Goal: Information Seeking & Learning: Learn about a topic

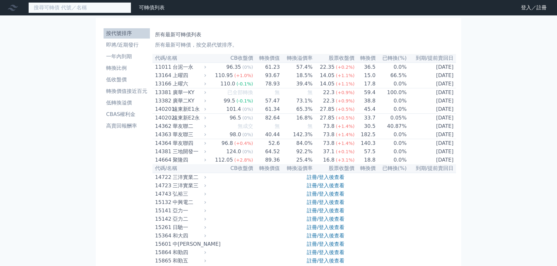
click at [101, 6] on input at bounding box center [79, 7] width 103 height 11
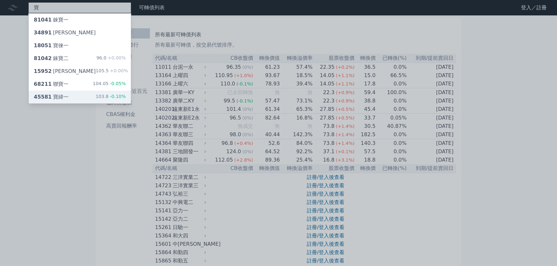
type input "寶"
click at [90, 96] on div "45581 寶緯一 103.8 -0.10%" at bounding box center [80, 97] width 102 height 13
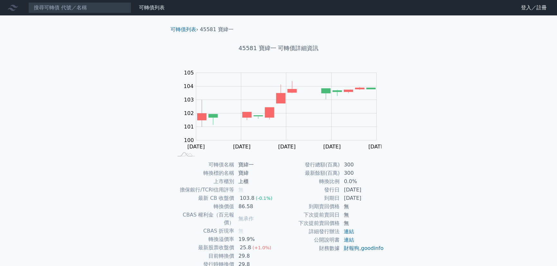
scroll to position [29, 0]
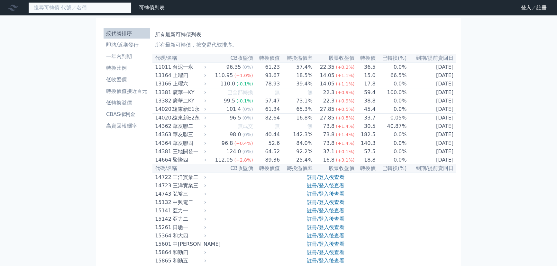
click at [77, 13] on input at bounding box center [79, 7] width 103 height 11
paste input "1786"
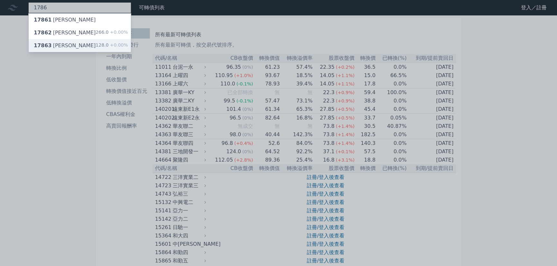
type input "1786"
click at [87, 43] on div "17863 [PERSON_NAME]三 128.0 +0.00%" at bounding box center [80, 45] width 102 height 13
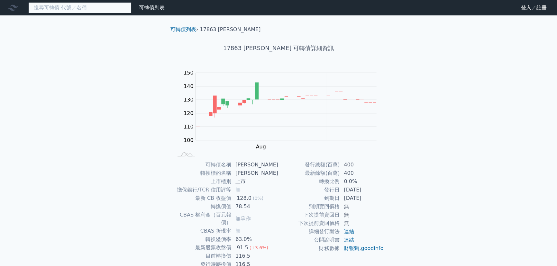
click at [87, 7] on input at bounding box center [79, 7] width 103 height 11
paste input "1786"
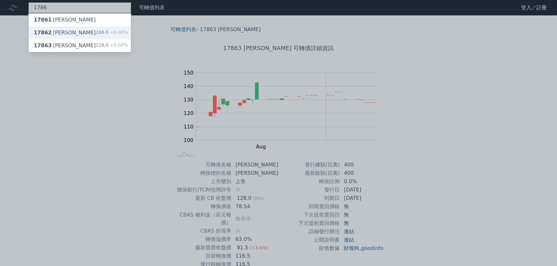
type input "1786"
click at [78, 36] on div "17862 [PERSON_NAME]二 266.0 +0.00%" at bounding box center [80, 32] width 102 height 13
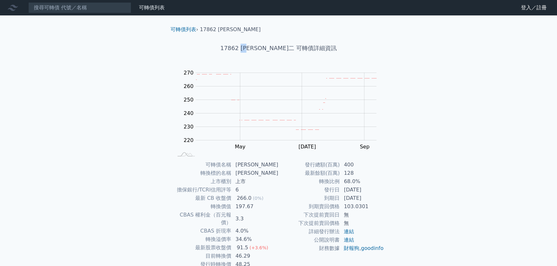
drag, startPoint x: 259, startPoint y: 48, endPoint x: 268, endPoint y: 49, distance: 8.7
click at [268, 49] on h1 "17862 [PERSON_NAME]二 可轉債詳細資訊" at bounding box center [278, 48] width 226 height 9
copy h1 "[PERSON_NAME]"
click at [75, 5] on input at bounding box center [79, 7] width 103 height 11
paste input "[PERSON_NAME]"
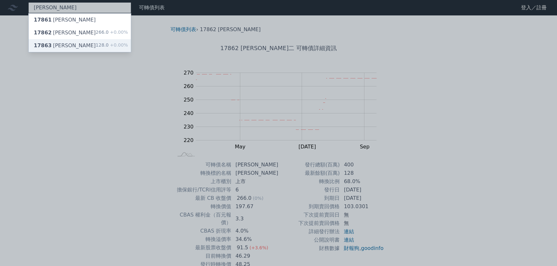
type input "[PERSON_NAME]"
click at [84, 44] on div "17863 [PERSON_NAME]三 128.0 +0.00%" at bounding box center [80, 45] width 102 height 13
